Goal: Task Accomplishment & Management: Complete application form

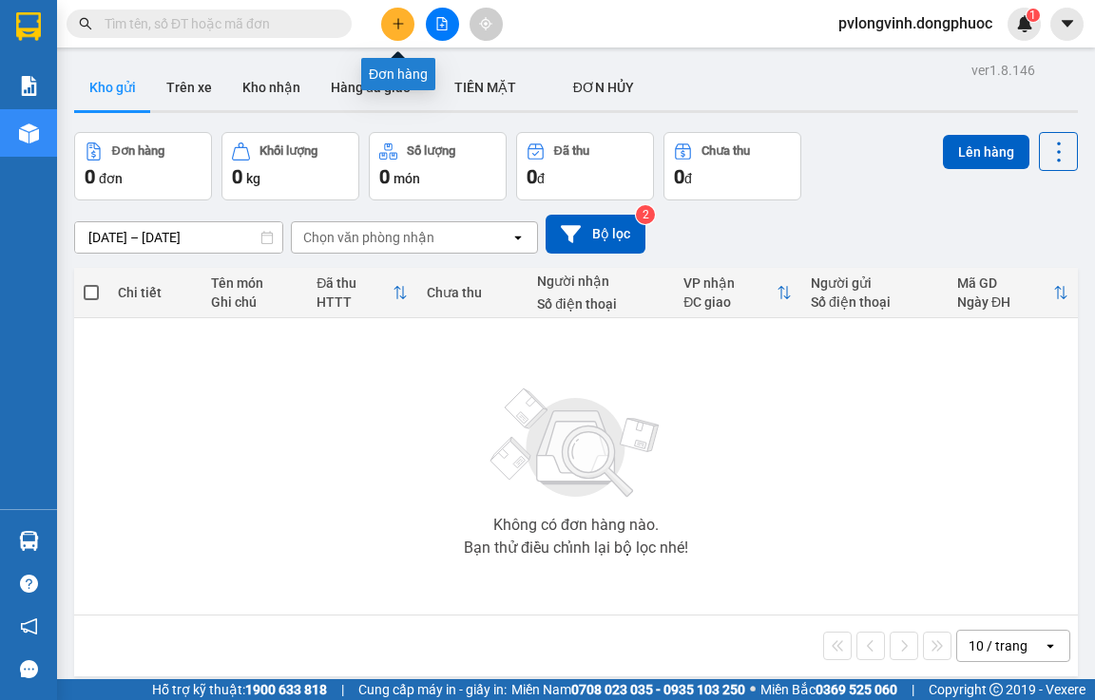
click at [398, 32] on button at bounding box center [397, 24] width 33 height 33
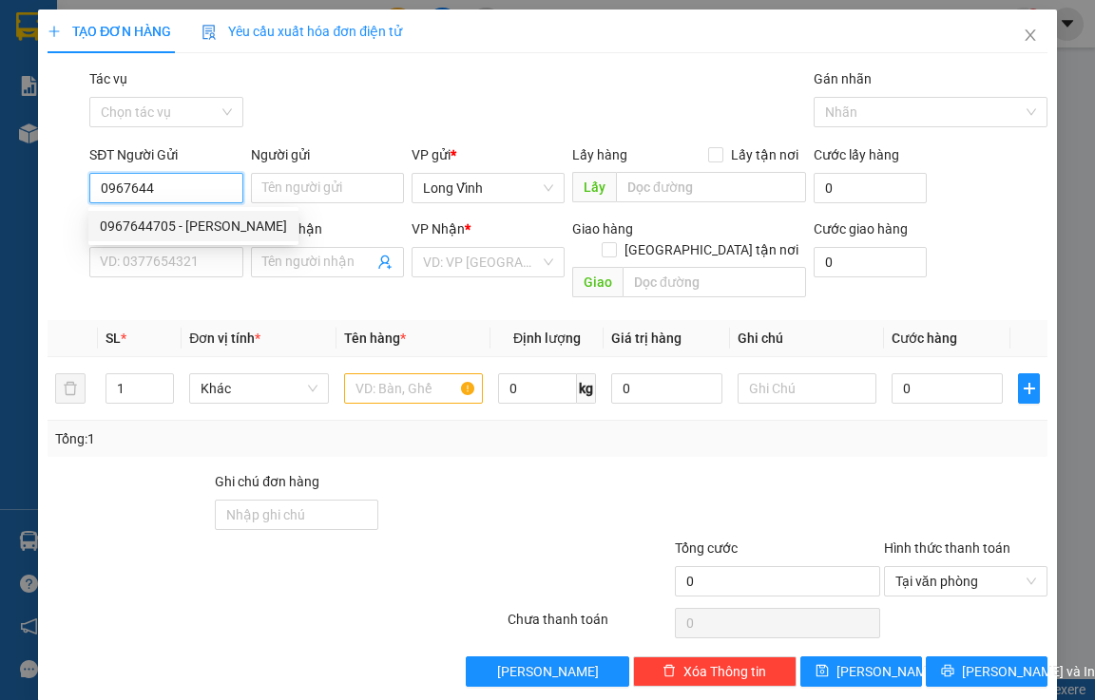
click at [191, 224] on div "0967644705 - [PERSON_NAME]" at bounding box center [193, 226] width 187 height 21
type input "0967644705"
type input "[PERSON_NAME]"
type input "0982632407"
type input "thanh bằng"
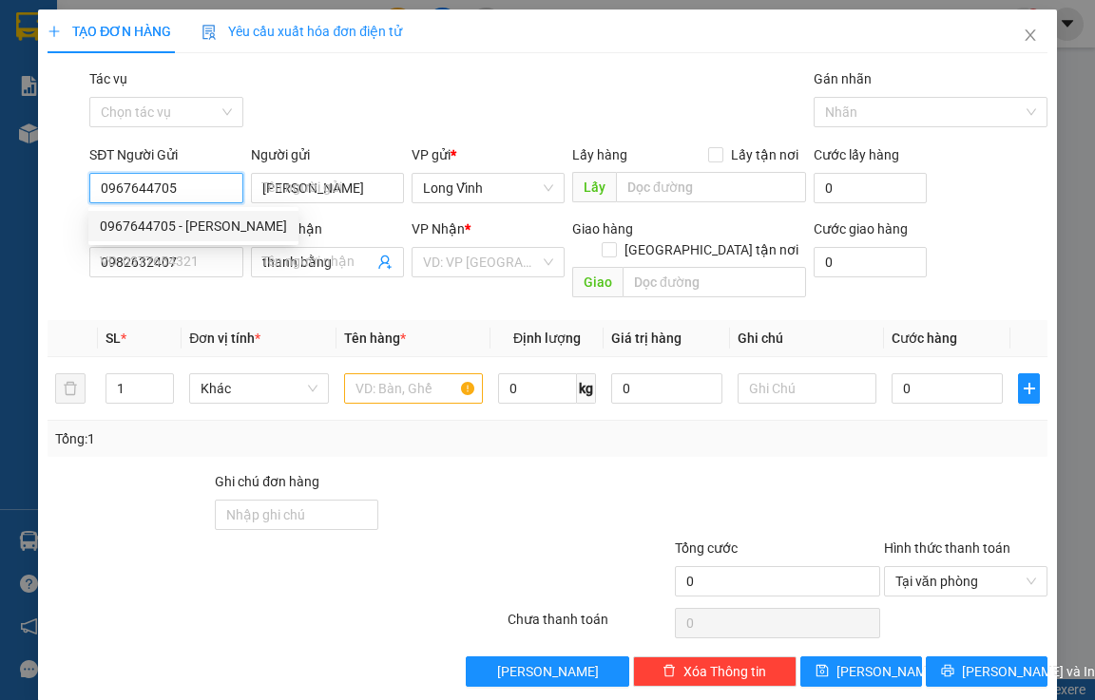
type input "25.000"
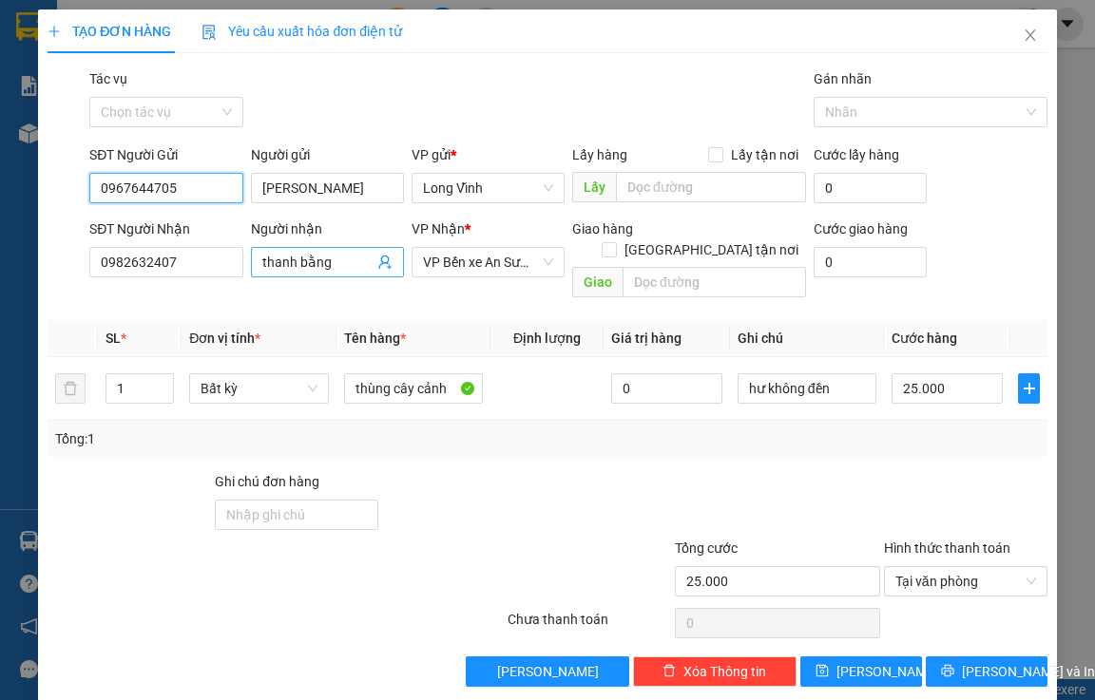
type input "0967644705"
click at [311, 263] on input "thanh bằng" at bounding box center [317, 262] width 111 height 21
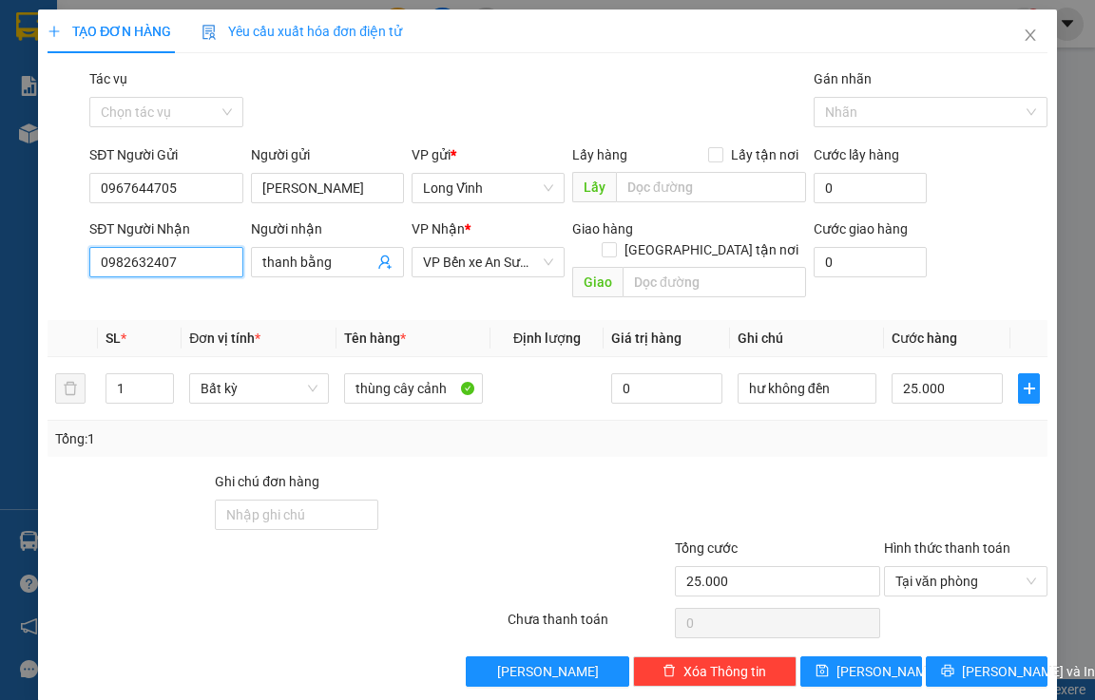
click at [163, 268] on input "0982632407" at bounding box center [165, 262] width 153 height 30
click at [180, 265] on input "0982632407" at bounding box center [165, 262] width 153 height 30
type input "0"
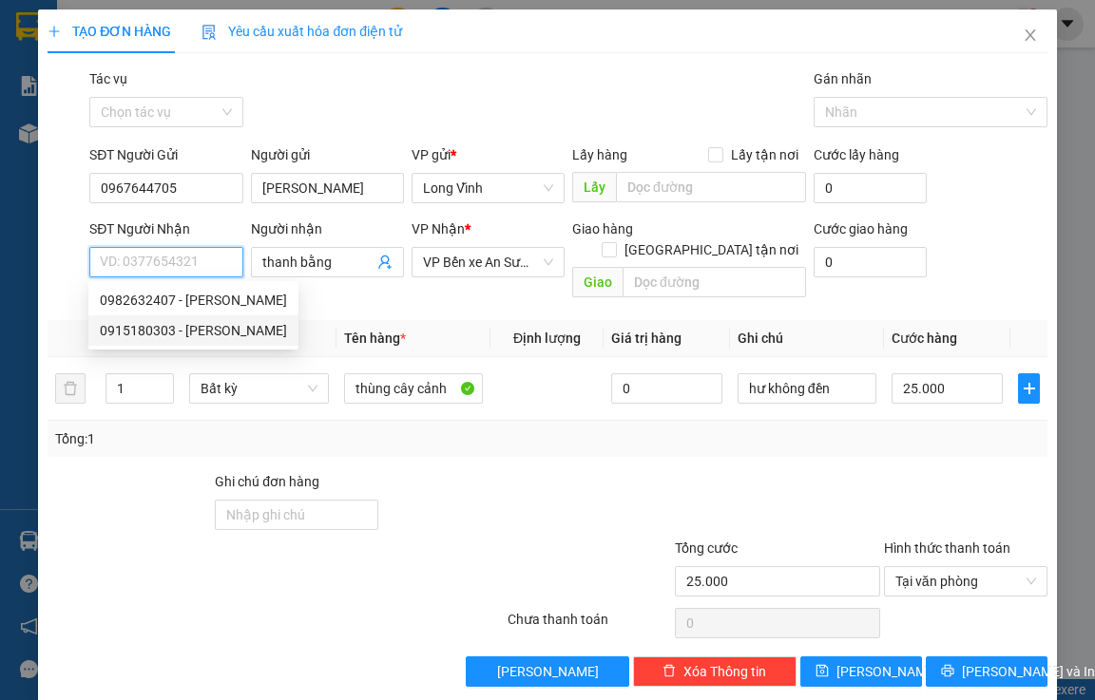
click at [205, 335] on div "0915180303 - [PERSON_NAME]" at bounding box center [193, 330] width 187 height 21
type input "0915180303"
type input "thanh bình"
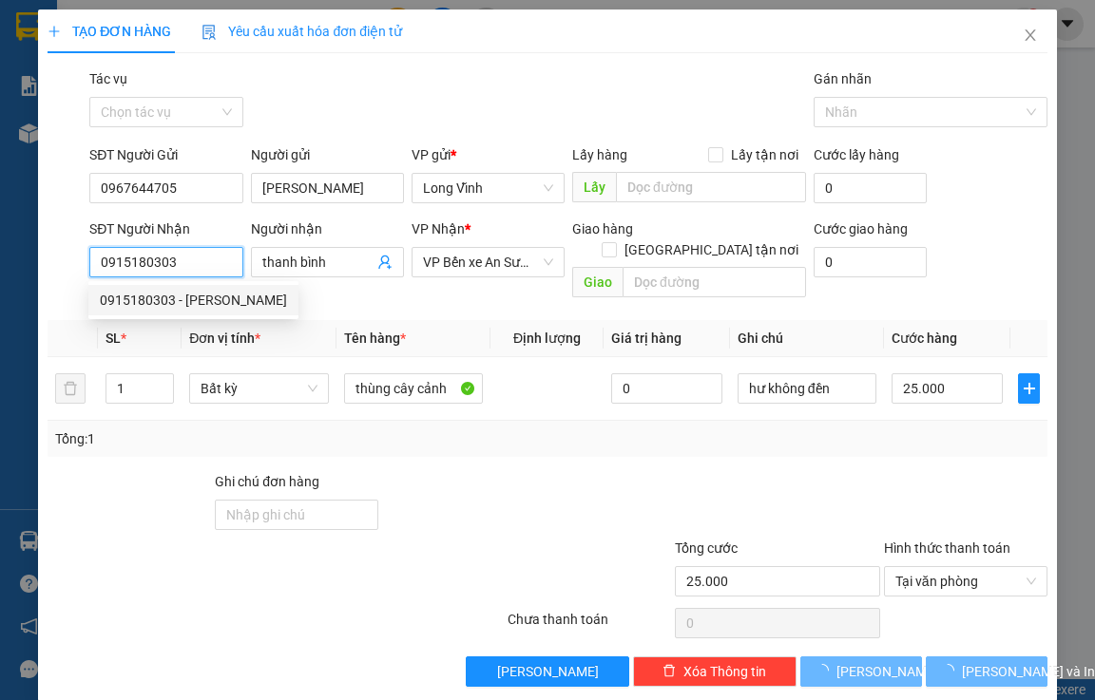
type input "30.000"
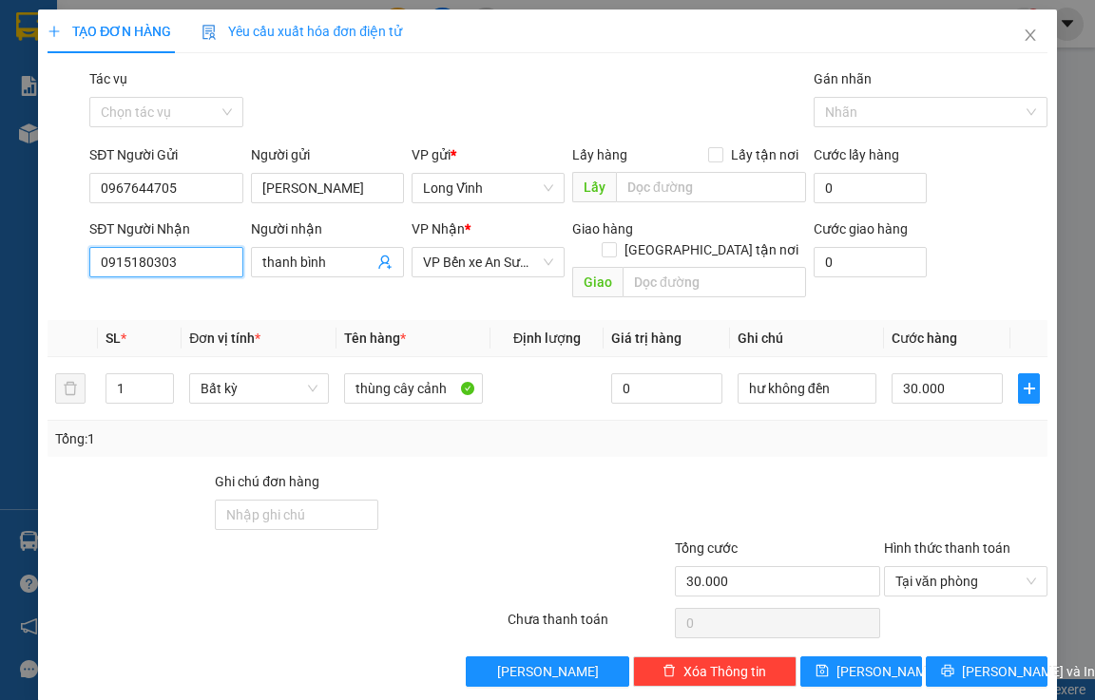
type input "0915180303"
click at [811, 429] on div "Tổng: 1" at bounding box center [547, 439] width 984 height 21
click at [964, 661] on span "[PERSON_NAME] và In" at bounding box center [1028, 671] width 133 height 21
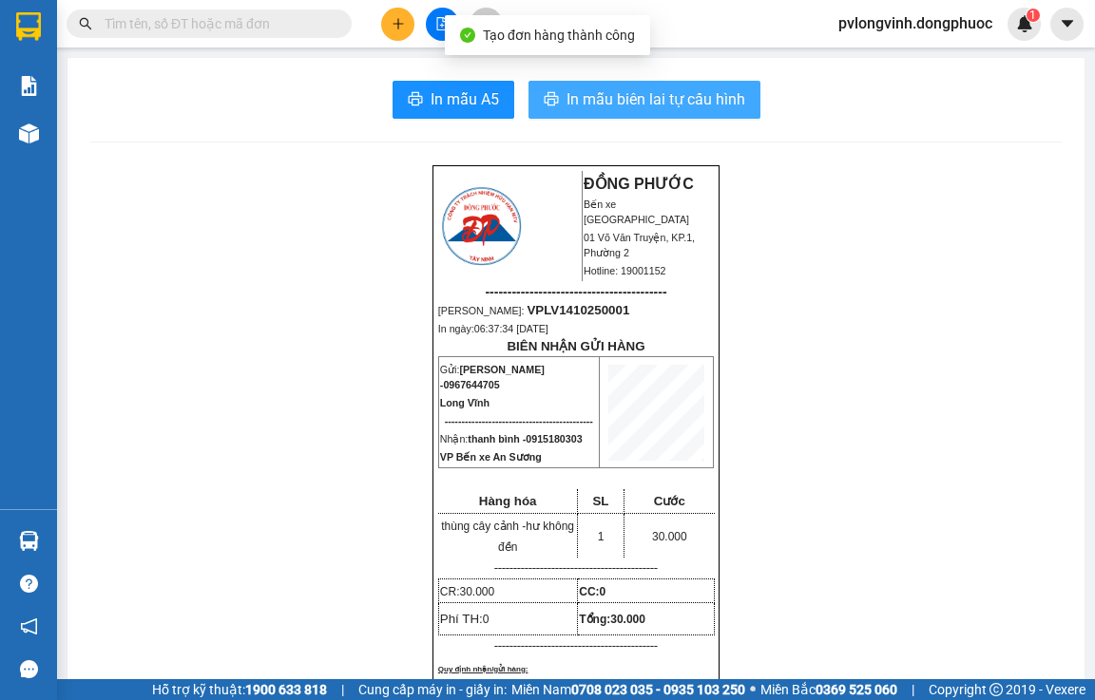
click at [621, 83] on button "In mẫu biên lai tự cấu hình" at bounding box center [644, 100] width 232 height 38
